Goal: Task Accomplishment & Management: Manage account settings

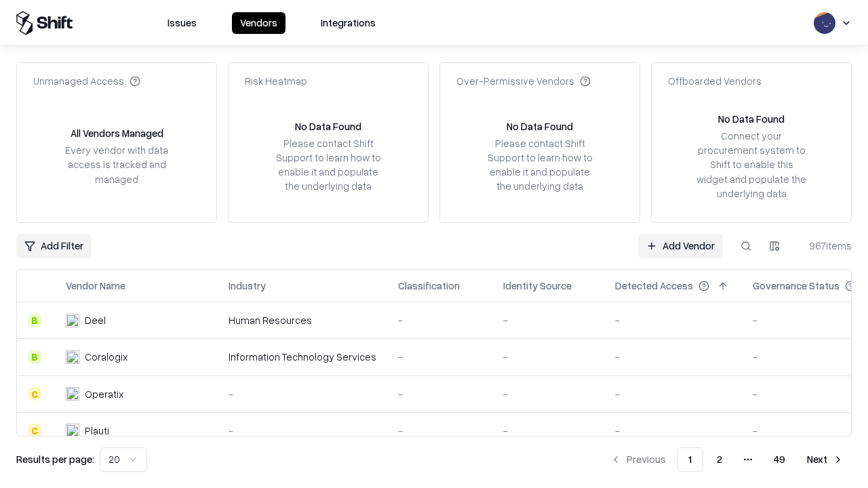
click at [680, 245] on link "Add Vendor" at bounding box center [680, 246] width 85 height 24
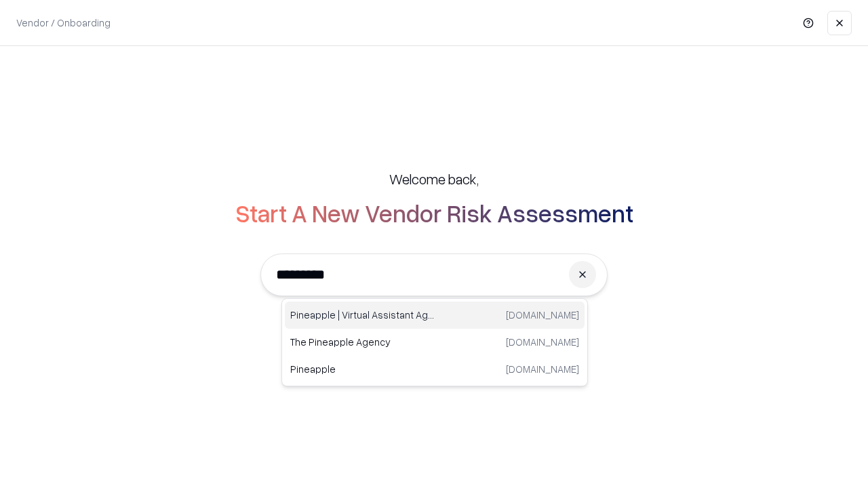
click at [435, 315] on div "Pineapple | Virtual Assistant Agency [DOMAIN_NAME]" at bounding box center [435, 315] width 300 height 27
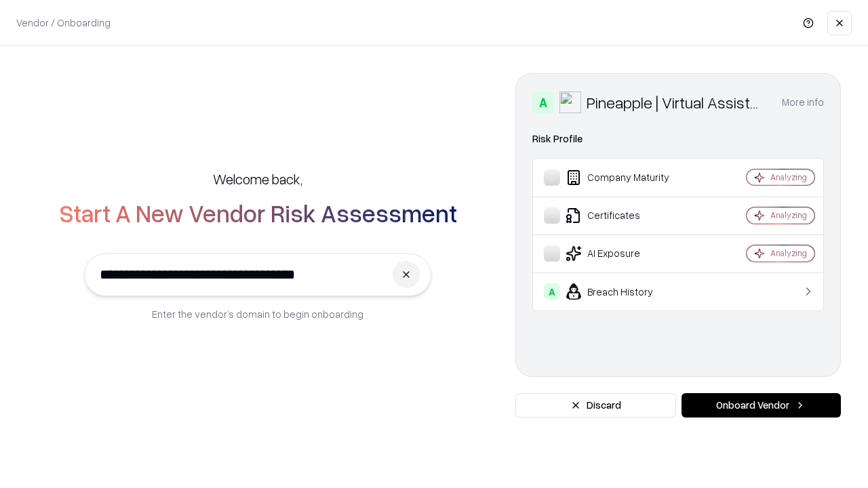
type input "**********"
click at [761, 405] on button "Onboard Vendor" at bounding box center [760, 405] width 159 height 24
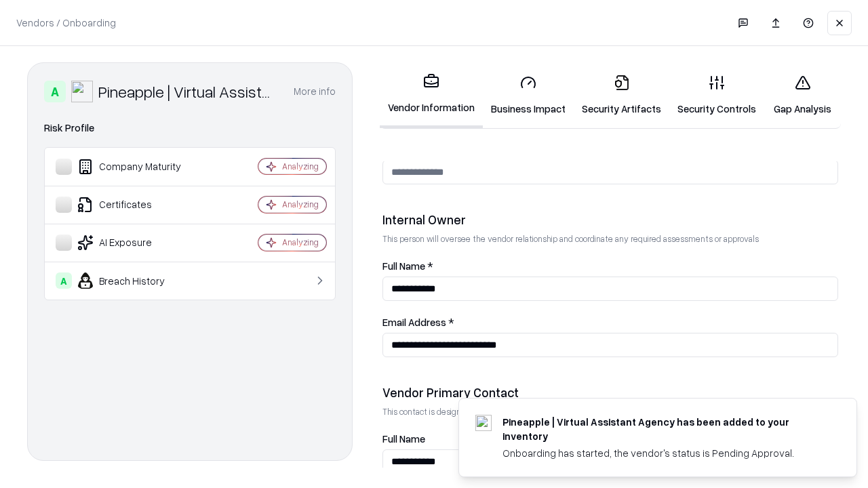
scroll to position [702, 0]
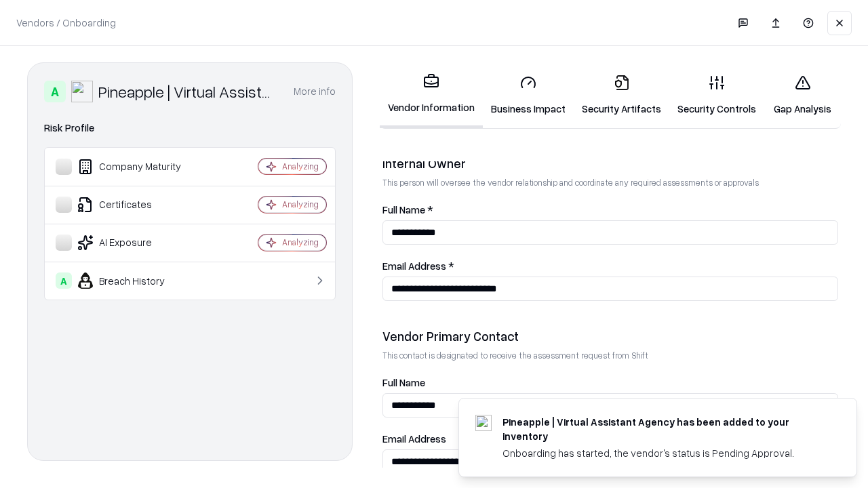
click at [621, 95] on link "Security Artifacts" at bounding box center [622, 95] width 96 height 63
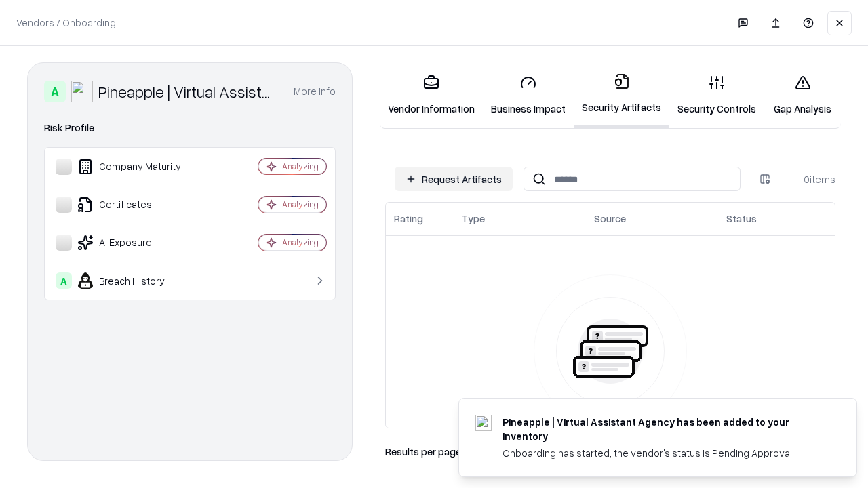
click at [454, 179] on button "Request Artifacts" at bounding box center [454, 179] width 118 height 24
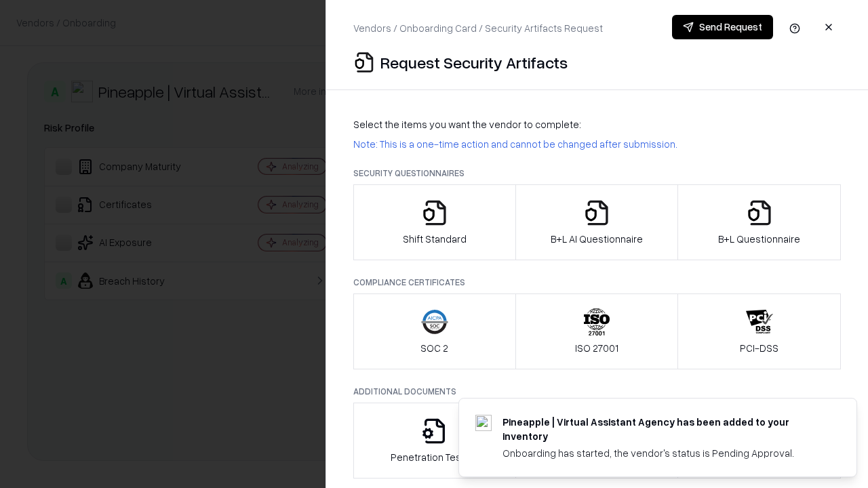
click at [759, 222] on icon "button" at bounding box center [759, 212] width 27 height 27
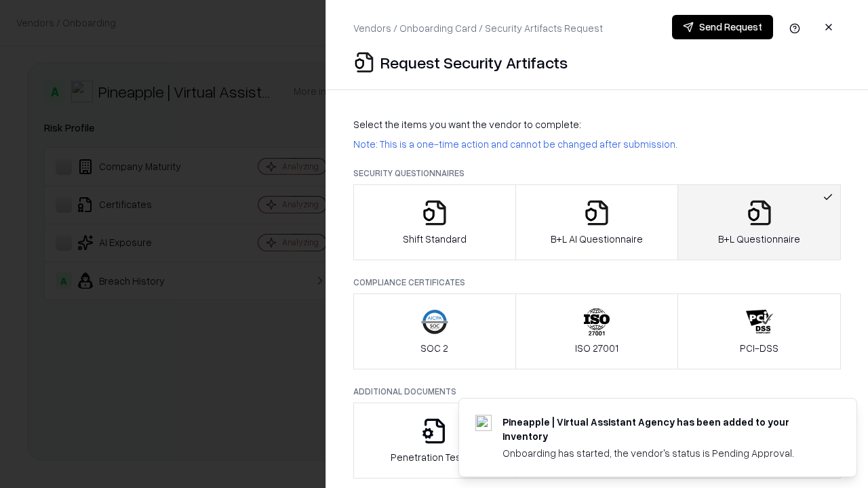
click at [596, 222] on icon "button" at bounding box center [596, 212] width 27 height 27
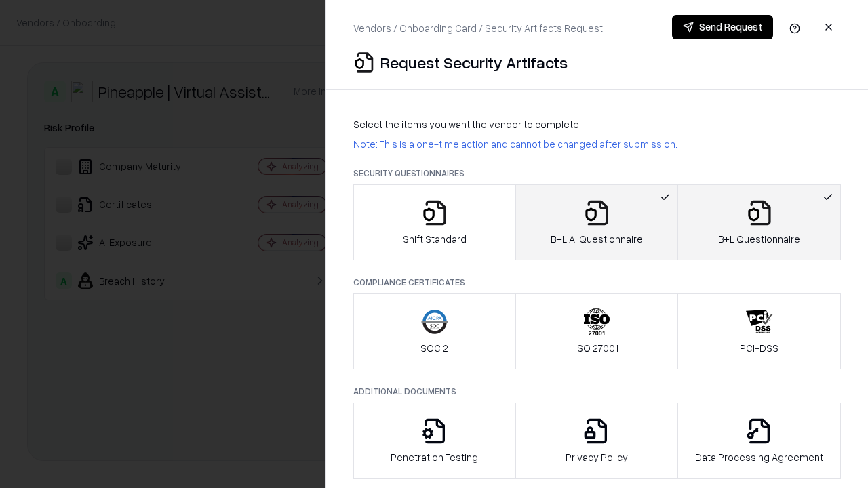
click at [722, 27] on button "Send Request" at bounding box center [722, 27] width 101 height 24
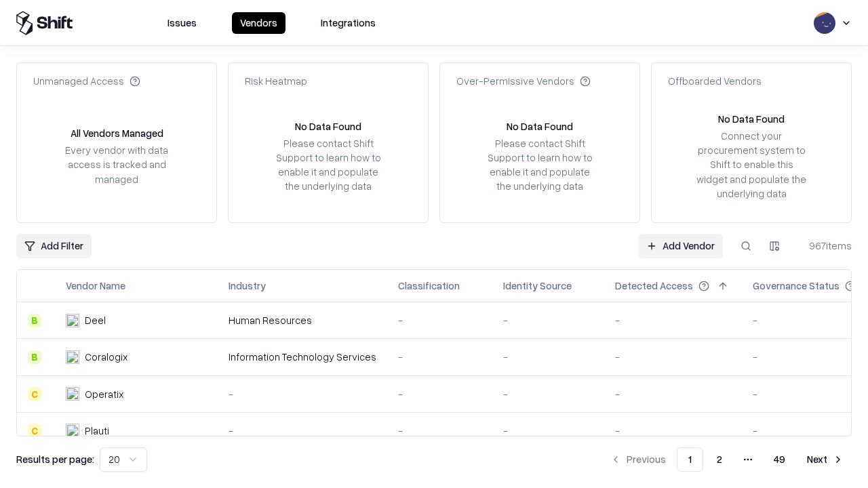
click at [746, 245] on button at bounding box center [746, 246] width 24 height 24
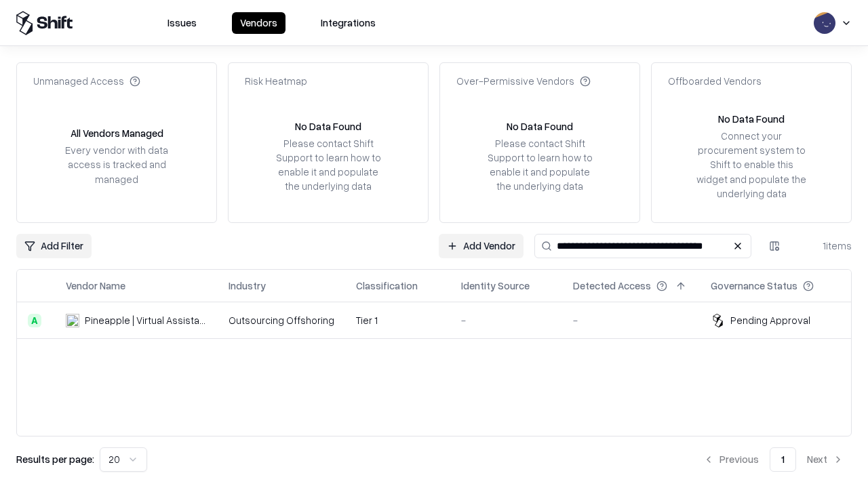
type input "**********"
click at [442, 320] on td "Tier 1" at bounding box center [397, 320] width 105 height 37
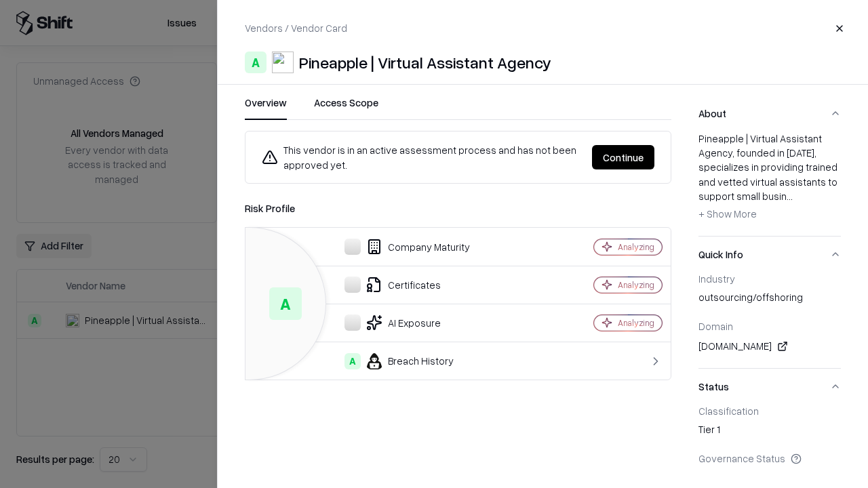
click at [623, 157] on button "Continue" at bounding box center [623, 157] width 62 height 24
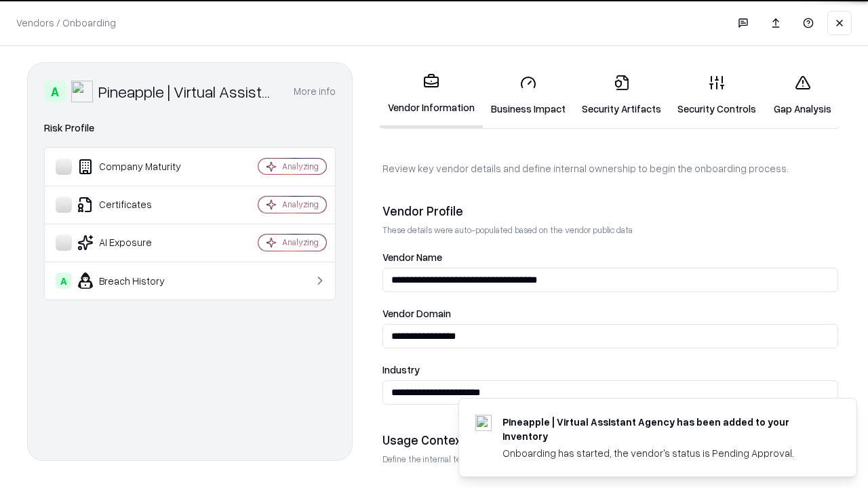
click at [621, 95] on link "Security Artifacts" at bounding box center [622, 95] width 96 height 63
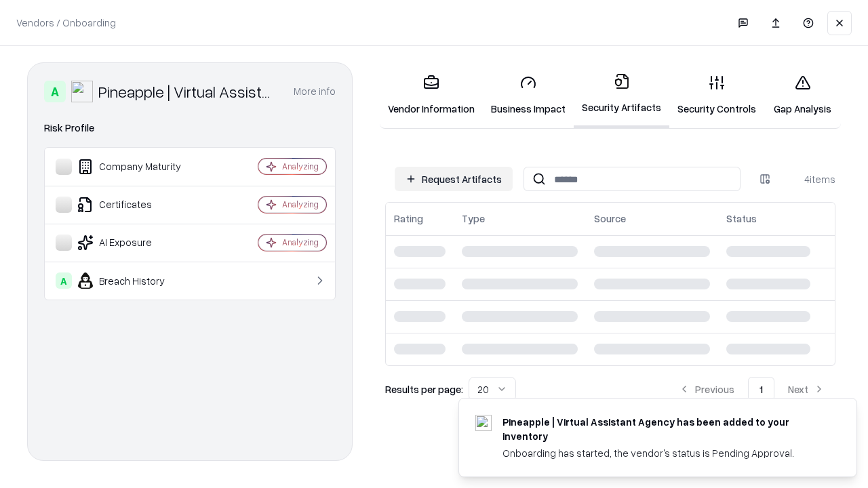
click at [802, 95] on link "Gap Analysis" at bounding box center [802, 95] width 77 height 63
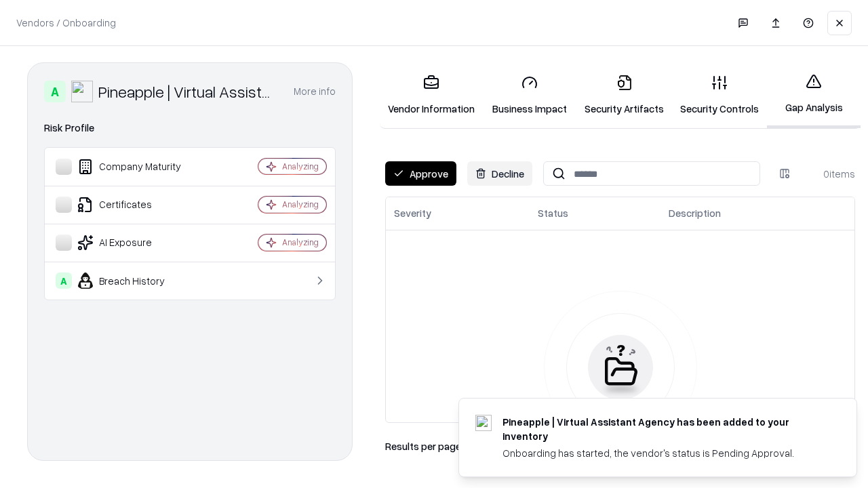
click at [420, 174] on button "Approve" at bounding box center [420, 173] width 71 height 24
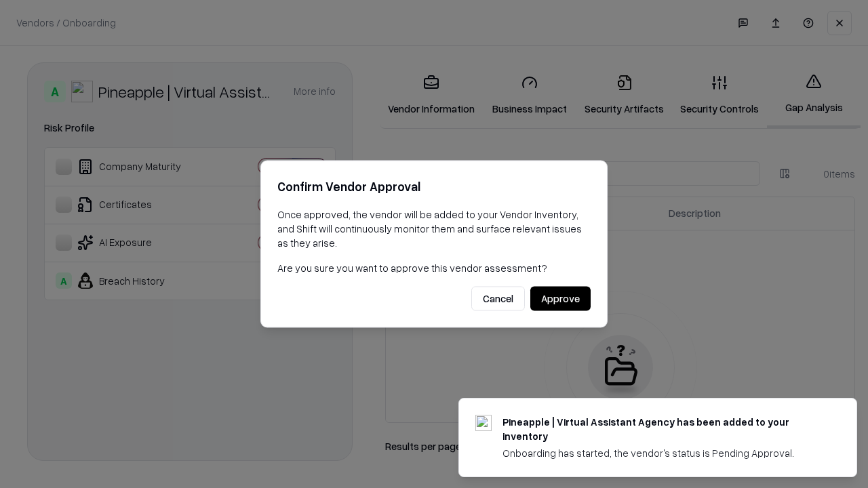
click at [560, 298] on button "Approve" at bounding box center [560, 299] width 60 height 24
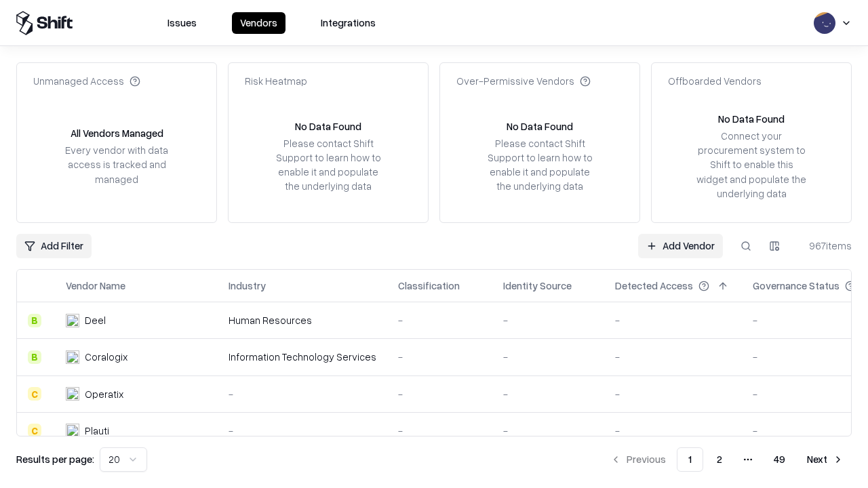
type input "**********"
click at [680, 245] on link "Add Vendor" at bounding box center [680, 246] width 85 height 24
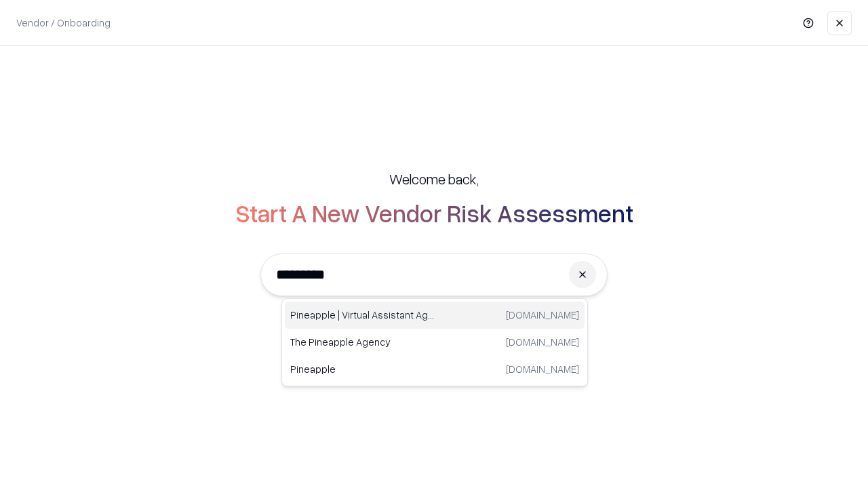
click at [435, 315] on div "Pineapple | Virtual Assistant Agency [DOMAIN_NAME]" at bounding box center [435, 315] width 300 height 27
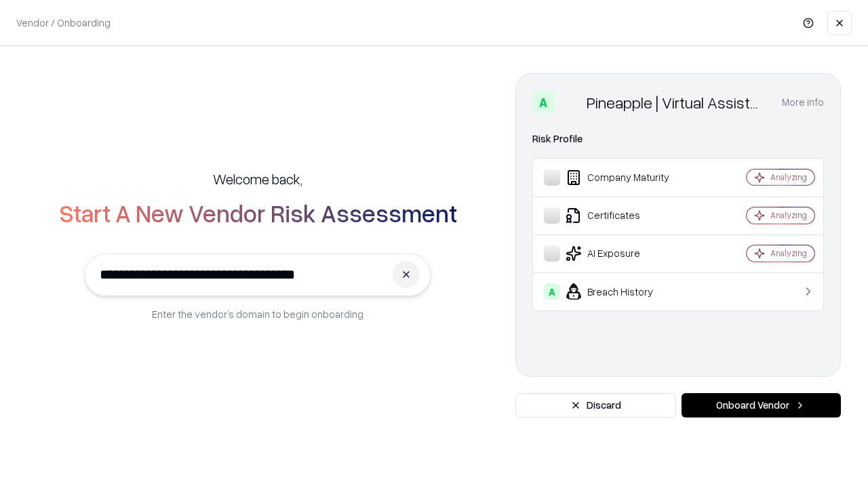
type input "**********"
click at [761, 405] on button "Onboard Vendor" at bounding box center [760, 405] width 159 height 24
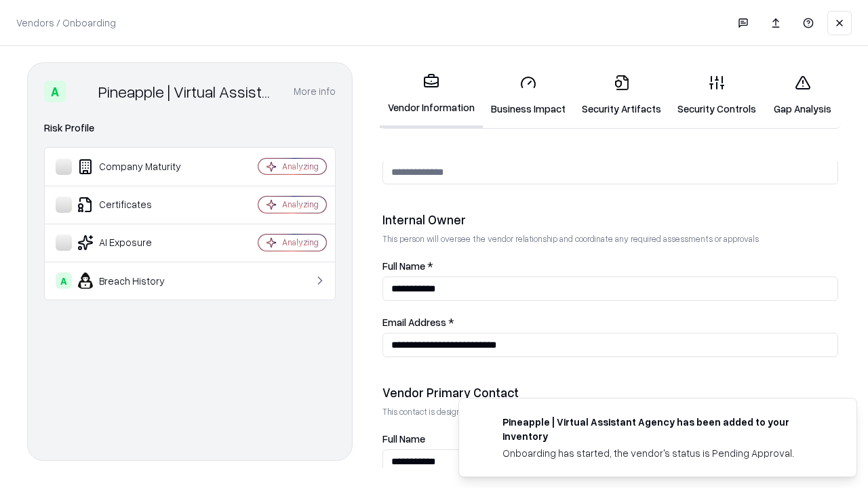
scroll to position [702, 0]
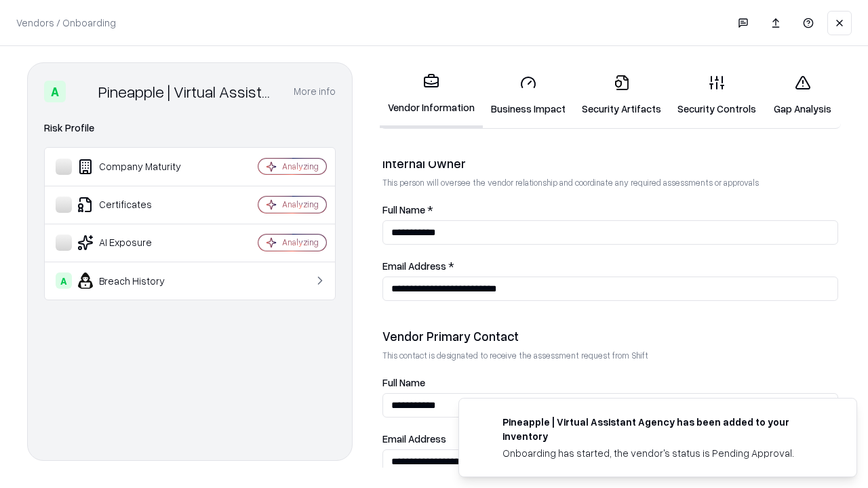
click at [802, 95] on link "Gap Analysis" at bounding box center [802, 95] width 77 height 63
